Goal: Information Seeking & Learning: Check status

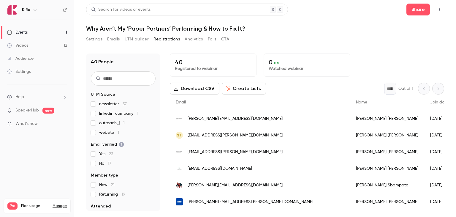
click at [44, 34] on link "Events 1" at bounding box center [37, 32] width 74 height 13
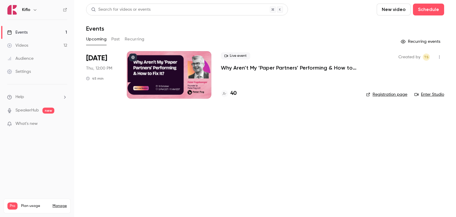
click at [238, 67] on p "Why Aren’t My ‘Paper Partners’ Performing & How to Fix It?" at bounding box center [289, 67] width 136 height 7
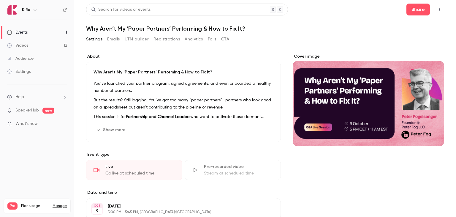
click at [174, 40] on button "Registrations" at bounding box center [166, 38] width 26 height 9
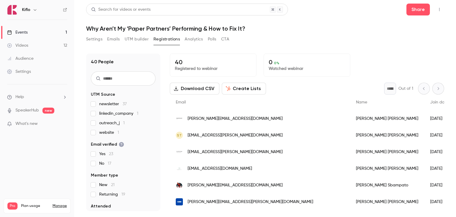
click at [43, 32] on link "Events 1" at bounding box center [37, 32] width 74 height 13
